Goal: Transaction & Acquisition: Download file/media

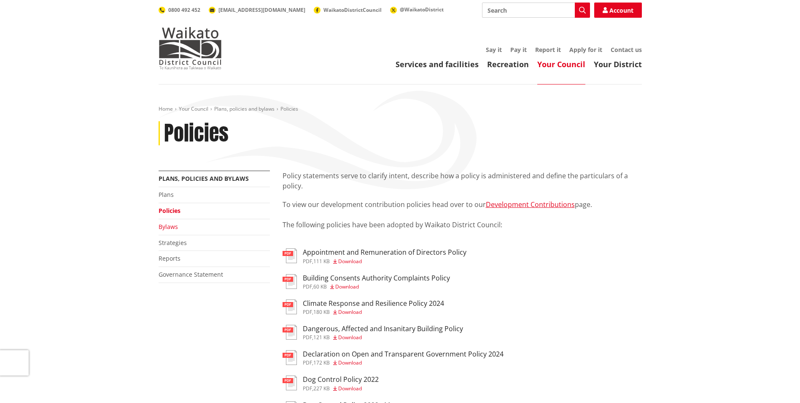
click at [164, 226] on link "Bylaws" at bounding box center [168, 226] width 19 height 8
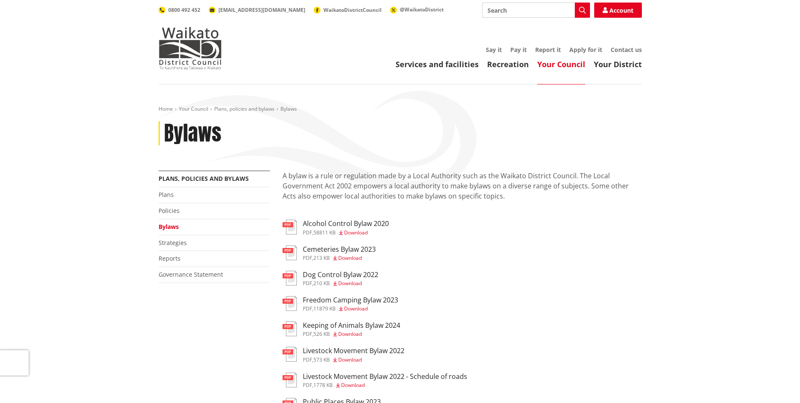
click at [359, 230] on span "Download" at bounding box center [356, 232] width 24 height 7
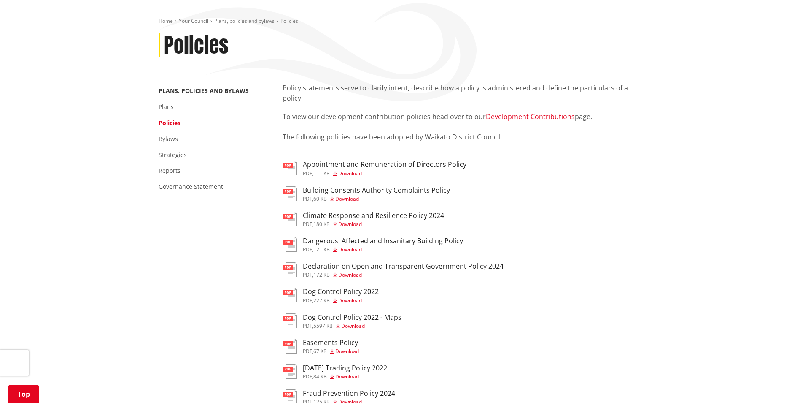
scroll to position [84, 0]
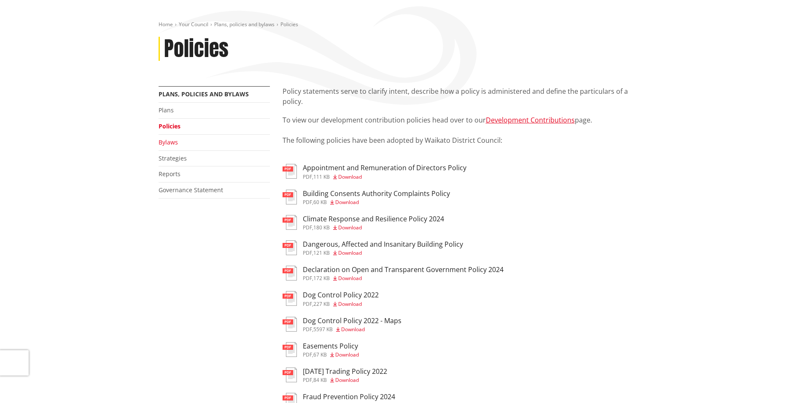
click at [167, 141] on link "Bylaws" at bounding box center [168, 142] width 19 height 8
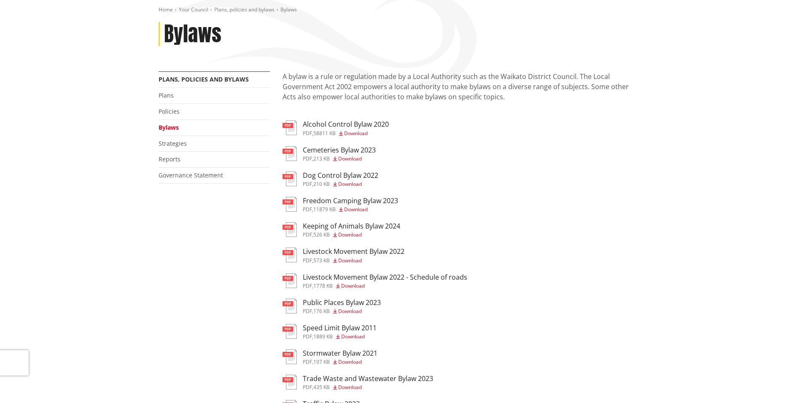
scroll to position [84, 0]
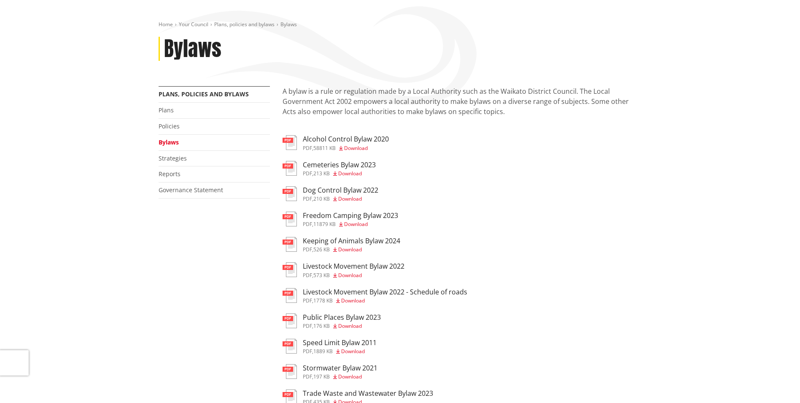
click at [357, 148] on span "Download" at bounding box center [356, 147] width 24 height 7
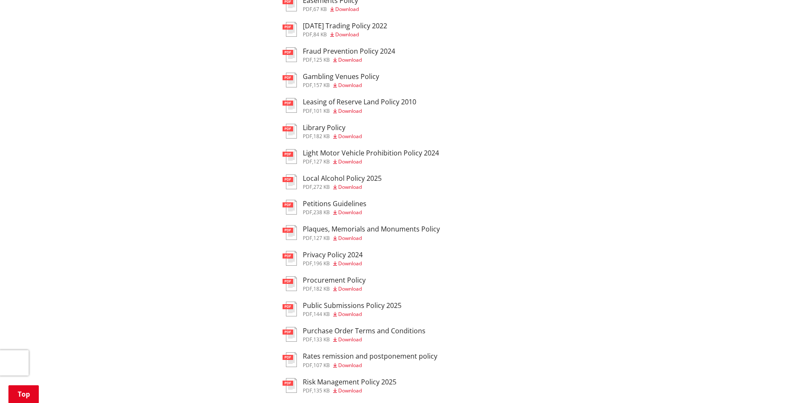
scroll to position [422, 0]
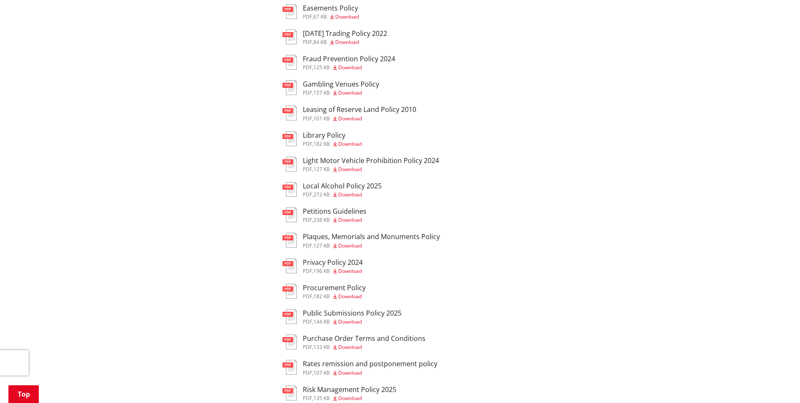
click at [353, 193] on span "Download" at bounding box center [350, 194] width 24 height 7
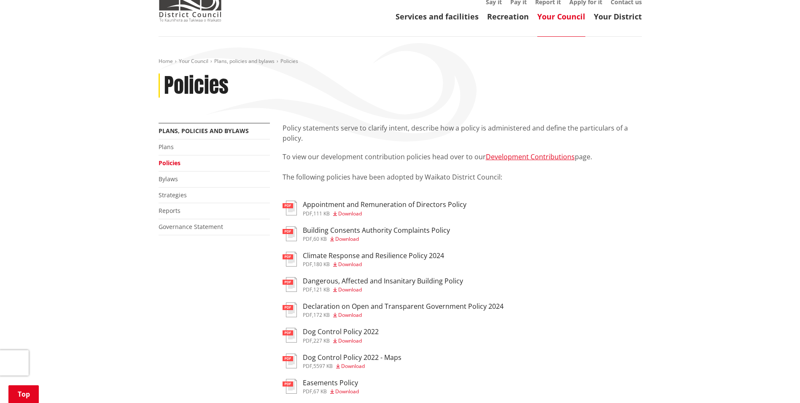
scroll to position [169, 0]
